Goal: Task Accomplishment & Management: Manage account settings

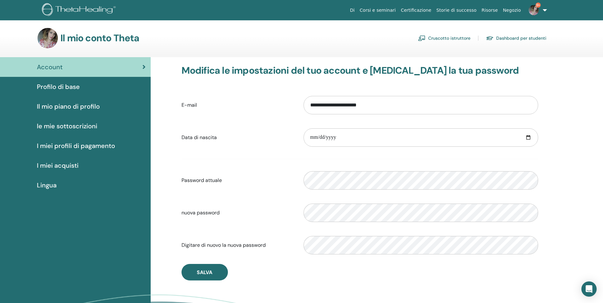
click at [444, 36] on link "Cruscotto istruttore" at bounding box center [444, 38] width 52 height 10
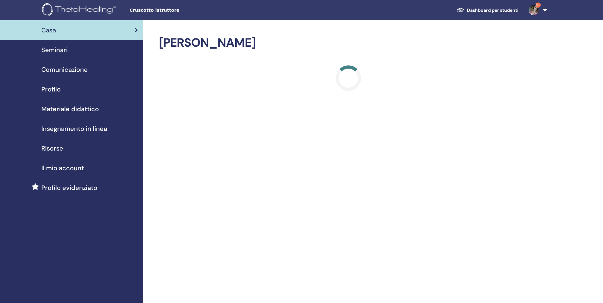
click at [58, 49] on span "Seminari" at bounding box center [54, 50] width 26 height 10
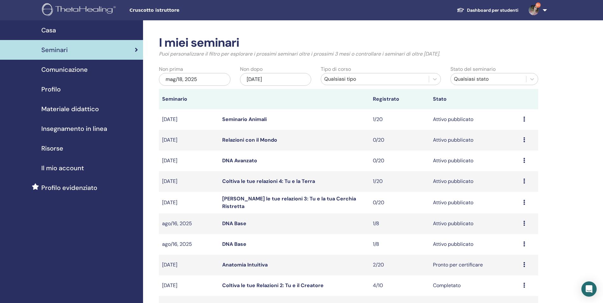
click at [228, 224] on link "DNA Base" at bounding box center [234, 223] width 24 height 7
click at [240, 243] on link "DNA Base" at bounding box center [234, 244] width 24 height 7
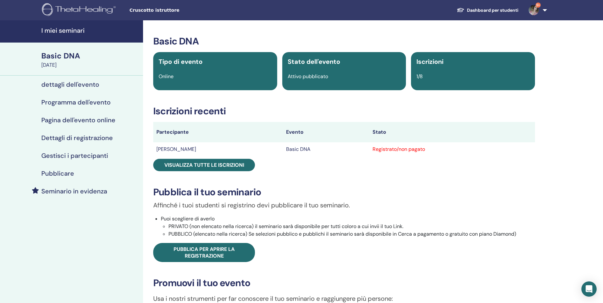
click at [66, 155] on h4 "Gestisci i partecipanti" at bounding box center [74, 156] width 67 height 8
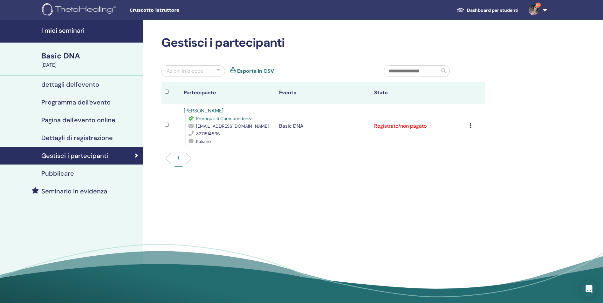
click at [469, 125] on icon at bounding box center [470, 125] width 2 height 5
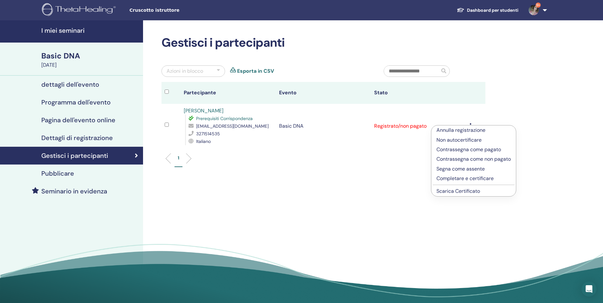
click at [454, 192] on link "Scarica Certificato" at bounding box center [458, 191] width 44 height 7
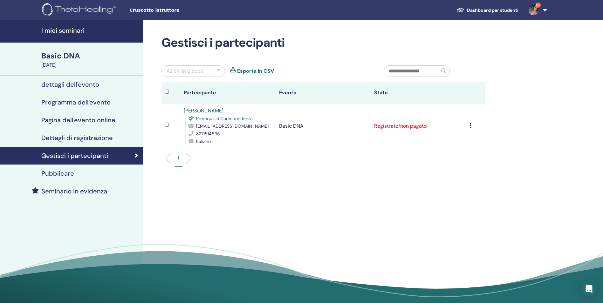
click at [470, 126] on icon at bounding box center [470, 125] width 2 height 5
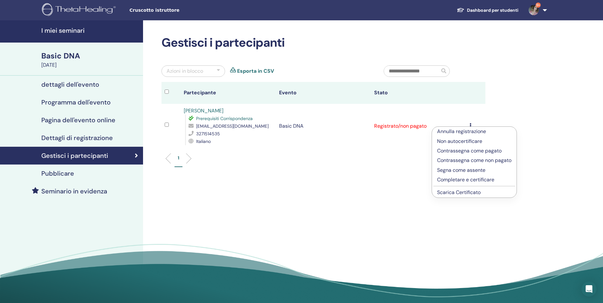
click at [457, 178] on p "Completare e certificare" at bounding box center [474, 180] width 74 height 8
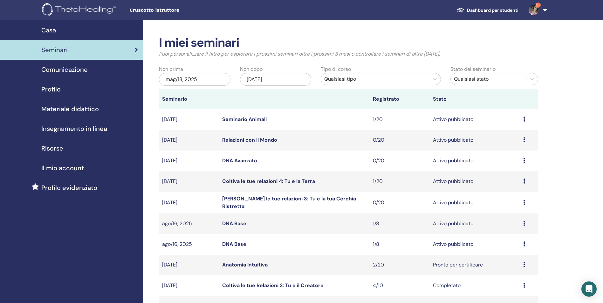
click at [238, 223] on link "DNA Base" at bounding box center [234, 223] width 24 height 7
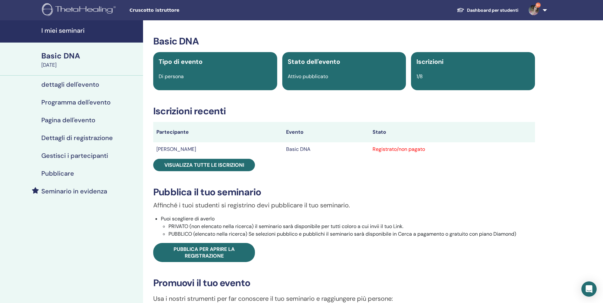
click at [67, 173] on h4 "Pubblicare" at bounding box center [57, 174] width 33 height 8
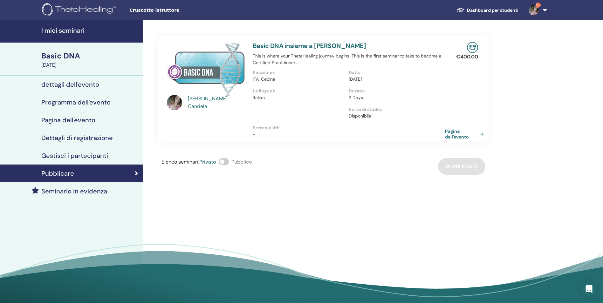
click at [82, 155] on h4 "Gestisci i partecipanti" at bounding box center [74, 156] width 67 height 8
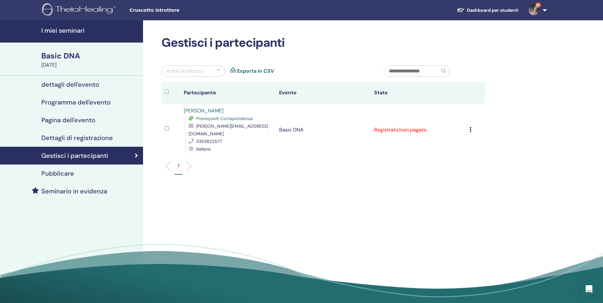
click at [469, 127] on icon at bounding box center [470, 129] width 2 height 5
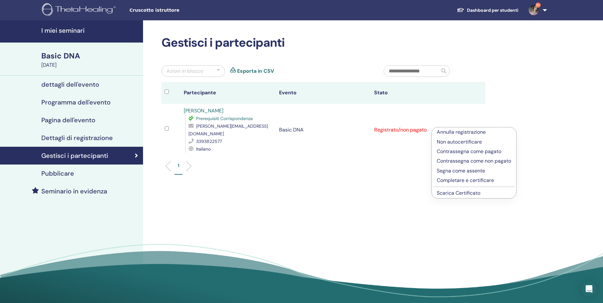
click at [453, 181] on p "Completare e certificare" at bounding box center [474, 181] width 74 height 8
